Goal: Navigation & Orientation: Find specific page/section

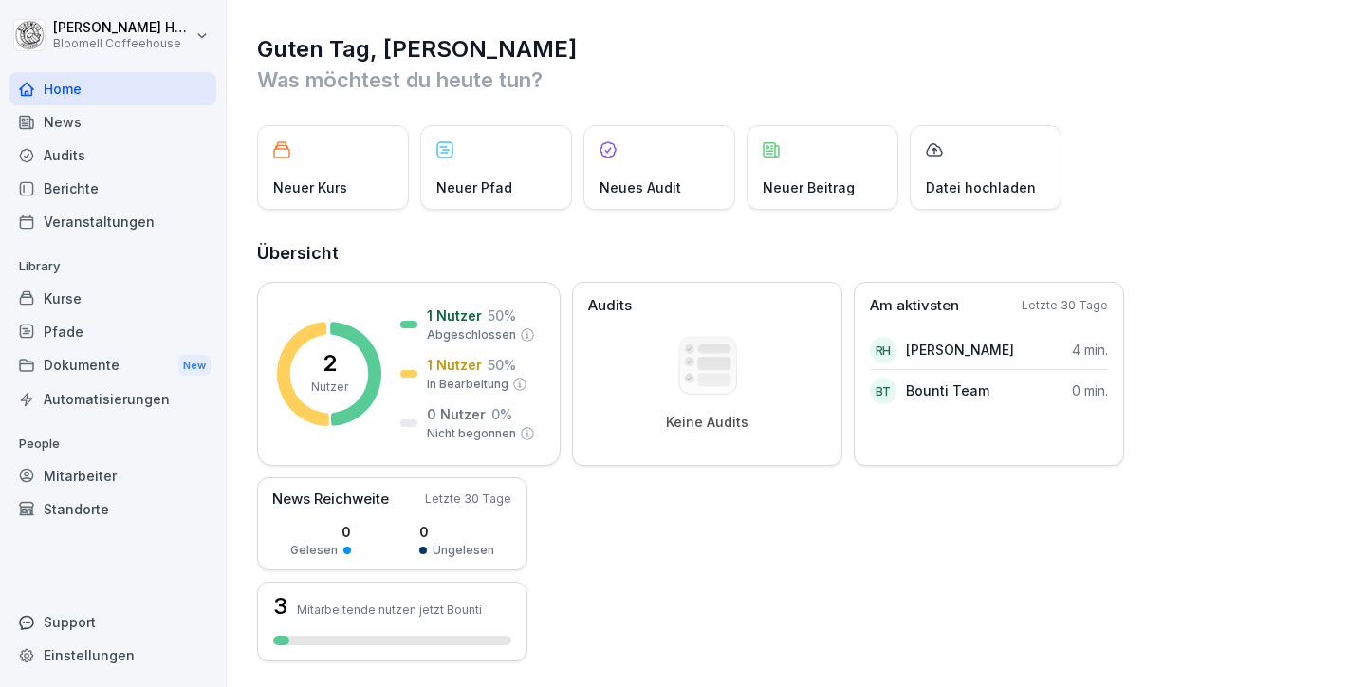
click at [63, 133] on div "News" at bounding box center [112, 121] width 207 height 33
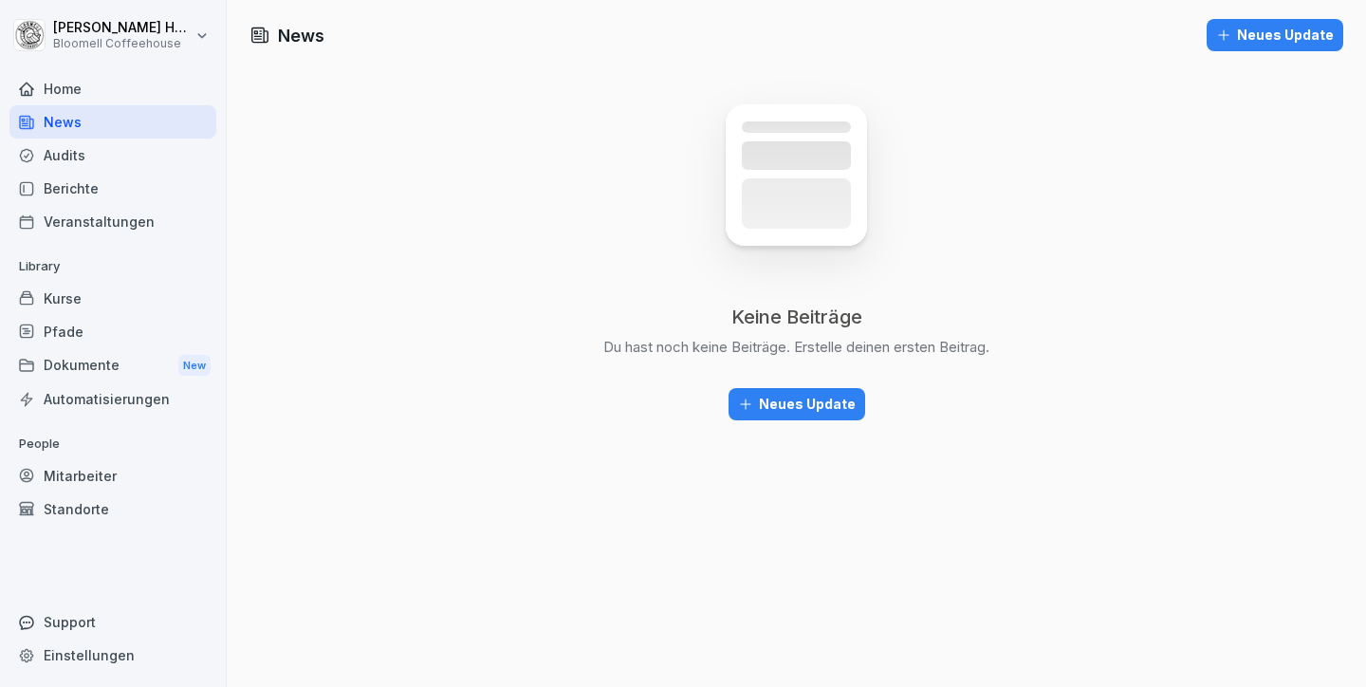
click at [77, 88] on div "Home" at bounding box center [112, 88] width 207 height 33
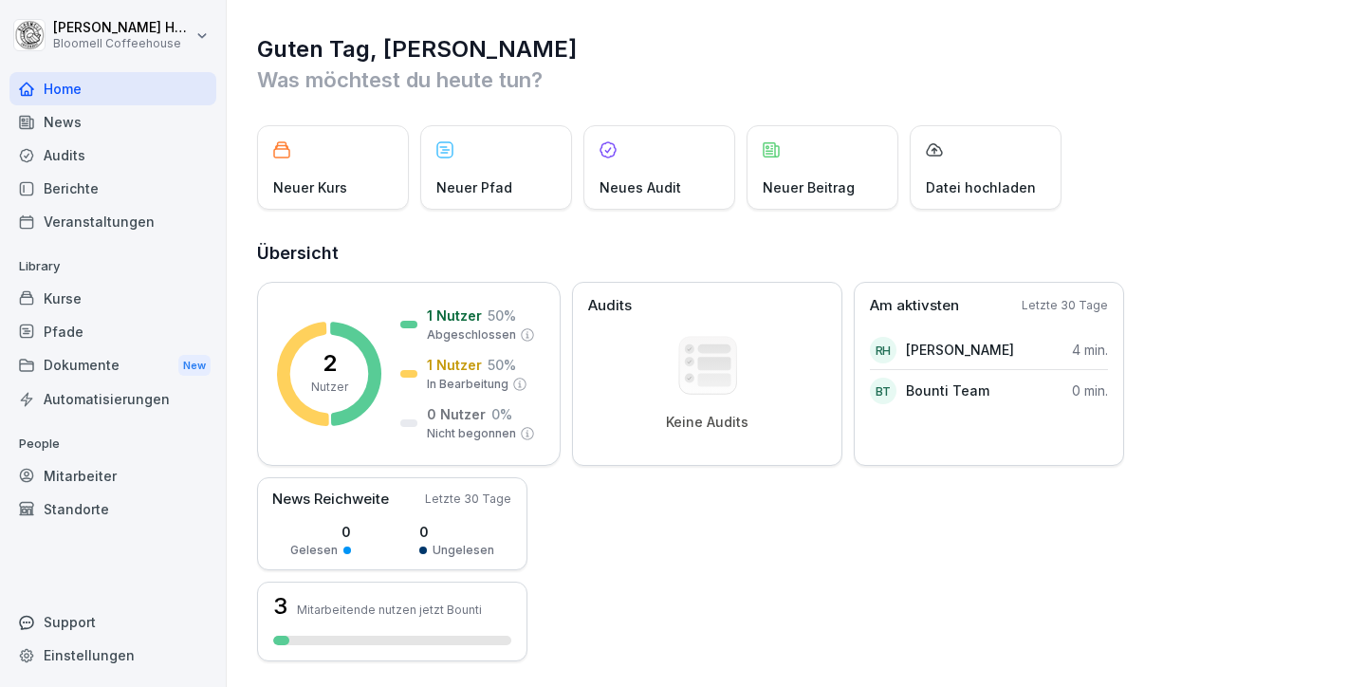
click at [86, 216] on div "Veranstaltungen" at bounding box center [112, 221] width 207 height 33
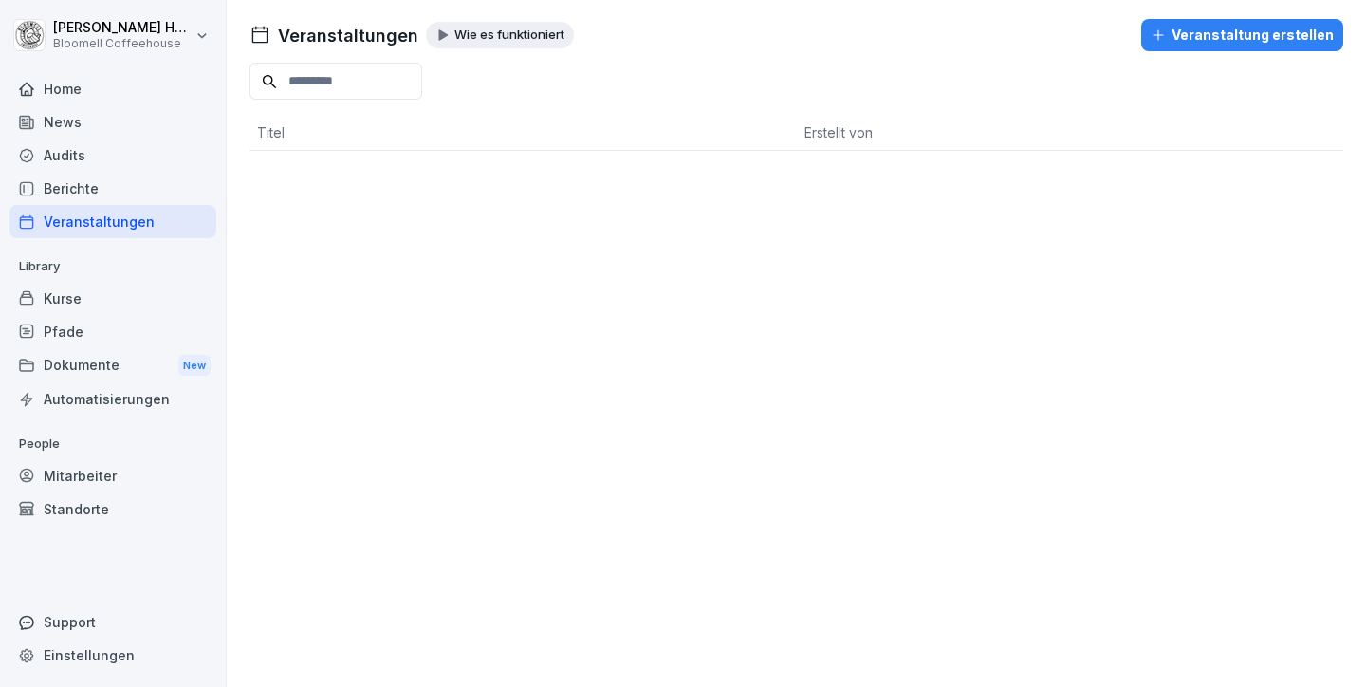
click at [66, 94] on div "Home" at bounding box center [112, 88] width 207 height 33
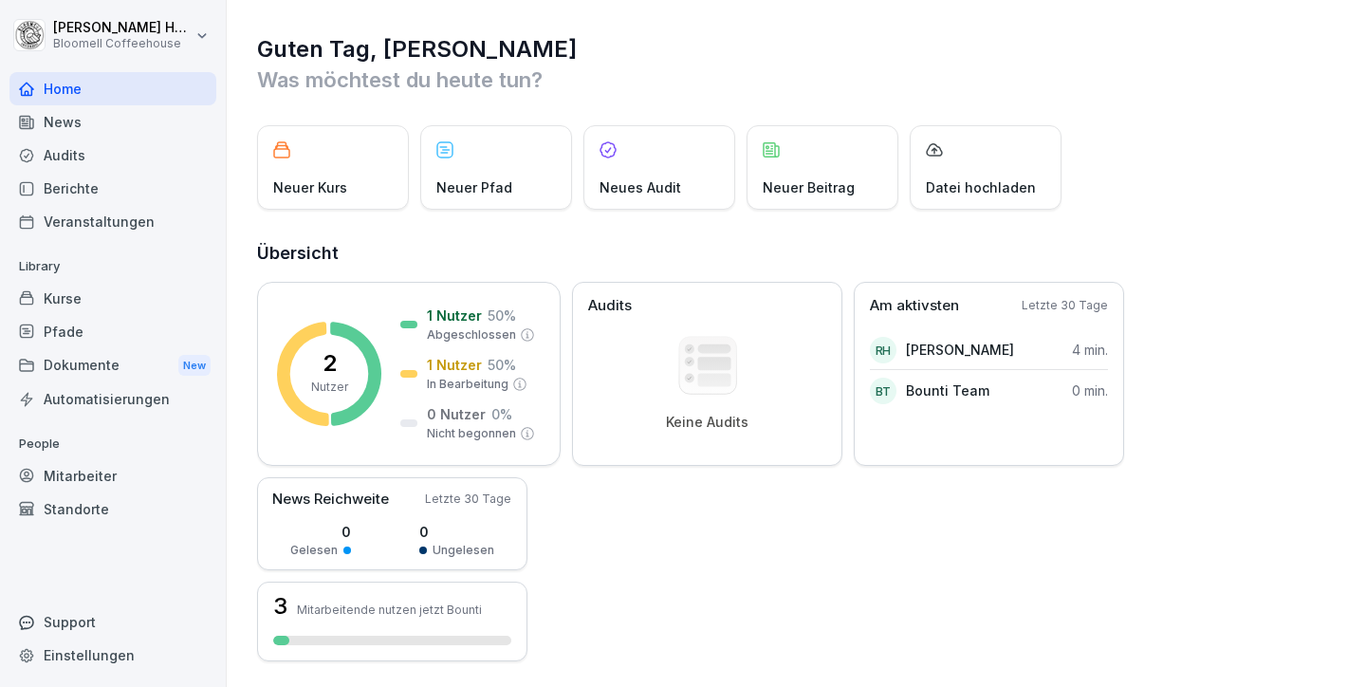
click at [76, 132] on div "News" at bounding box center [112, 121] width 207 height 33
